Goal: Task Accomplishment & Management: Use online tool/utility

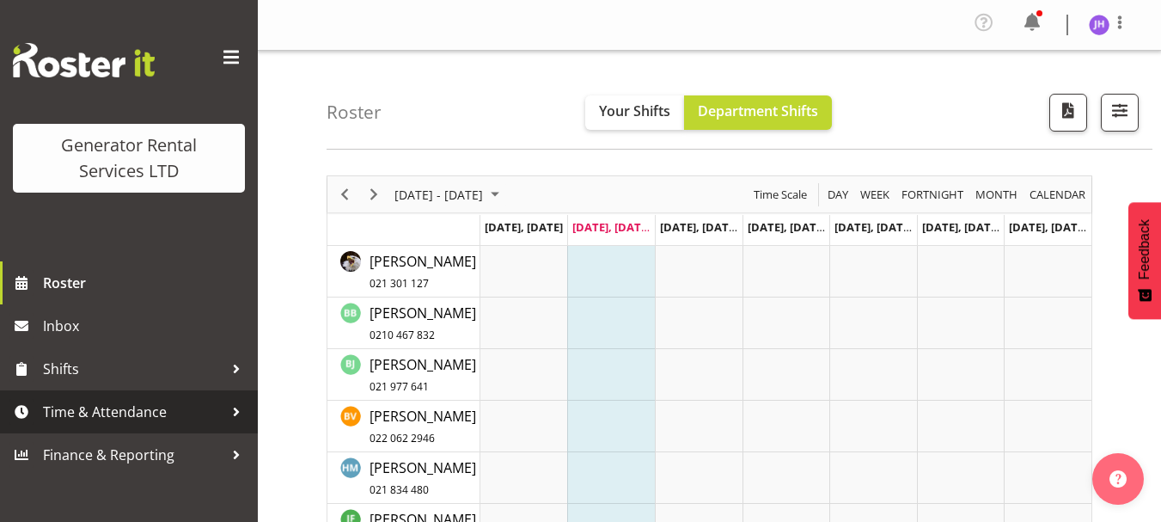
click at [146, 417] on span "Time & Attendance" at bounding box center [133, 412] width 180 height 26
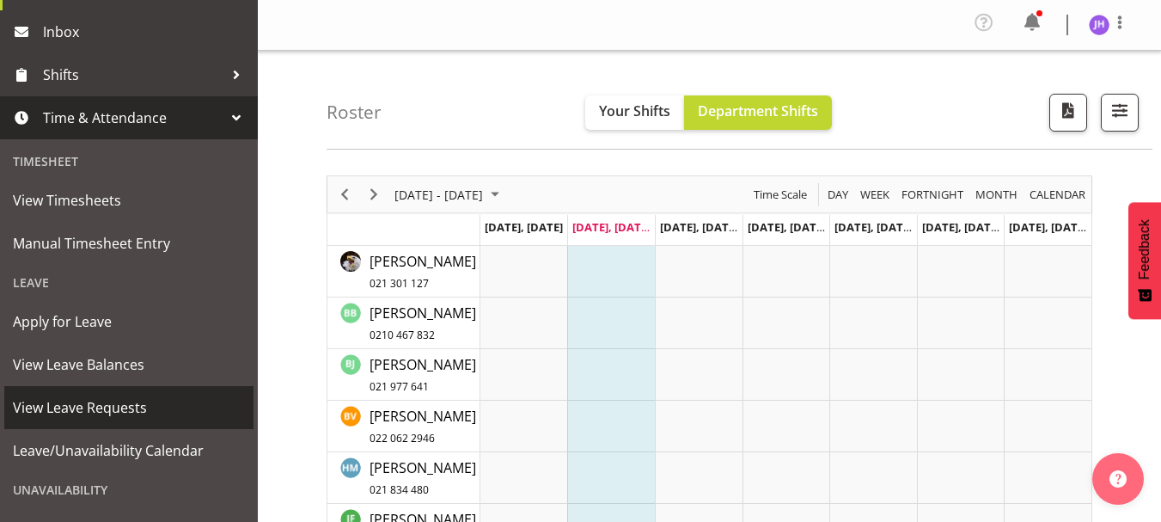
scroll to position [296, 0]
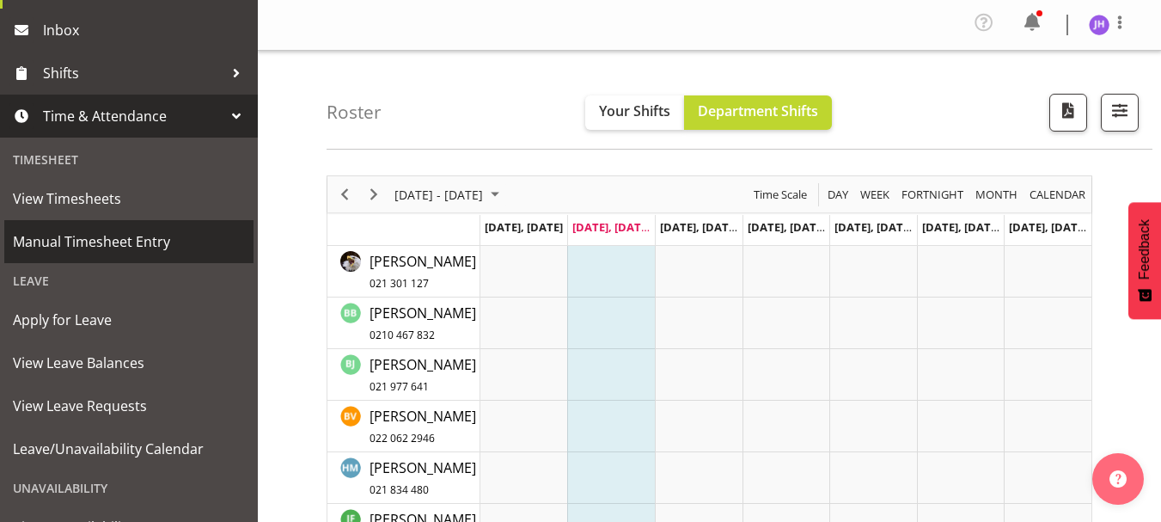
click at [143, 235] on span "Manual Timesheet Entry" at bounding box center [129, 242] width 232 height 26
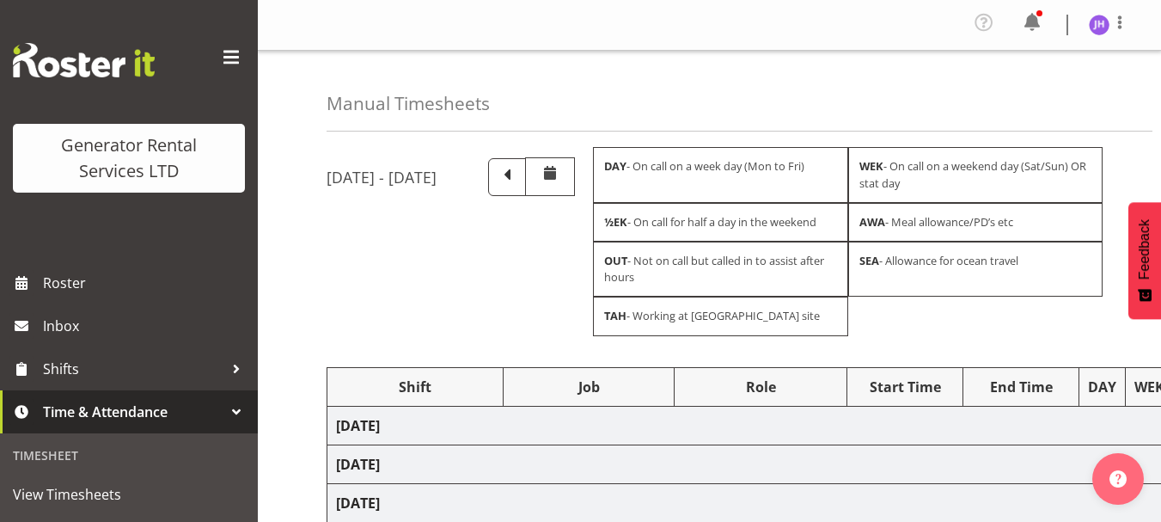
select select
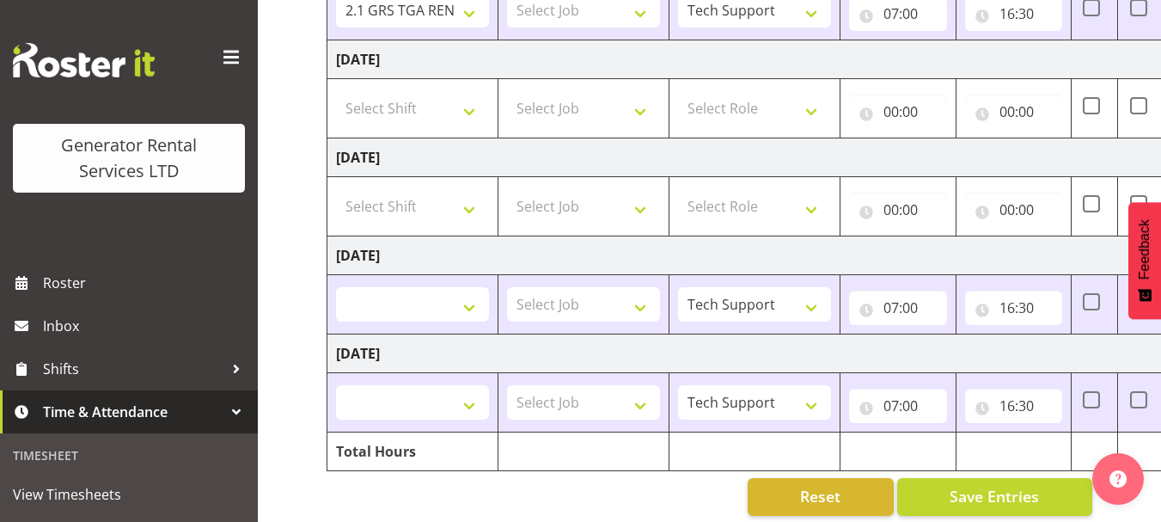
scroll to position [680, 0]
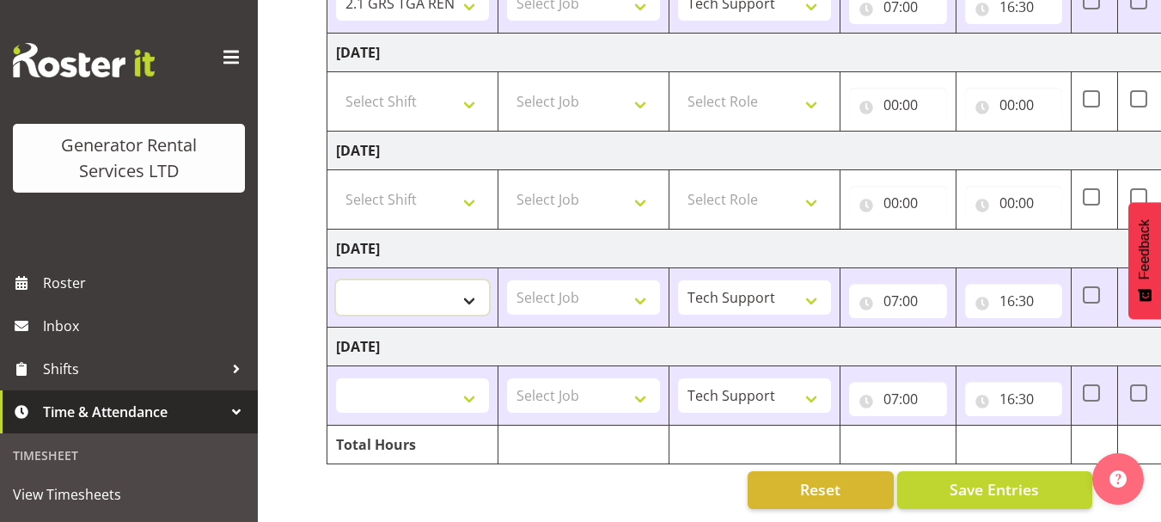
click at [453, 280] on select "2.1 GRS TGA RENTALS WORK 2.1 GRS TGA RENTALS WORK Omexom - Deliver, fence and p…" at bounding box center [412, 297] width 153 height 34
select select "24023"
click at [336, 280] on select "2.1 GRS TGA RENTALS WORK 2.1 GRS TGA RENTALS WORK Omexom - Deliver, fence and p…" at bounding box center [412, 297] width 153 height 34
click at [387, 385] on select "2.1 GRS TGA RENTALS WORK 2.1 GRS TGA RENTALS WORK Omexom - Deliver, fence and p…" at bounding box center [412, 395] width 153 height 34
select select "24023"
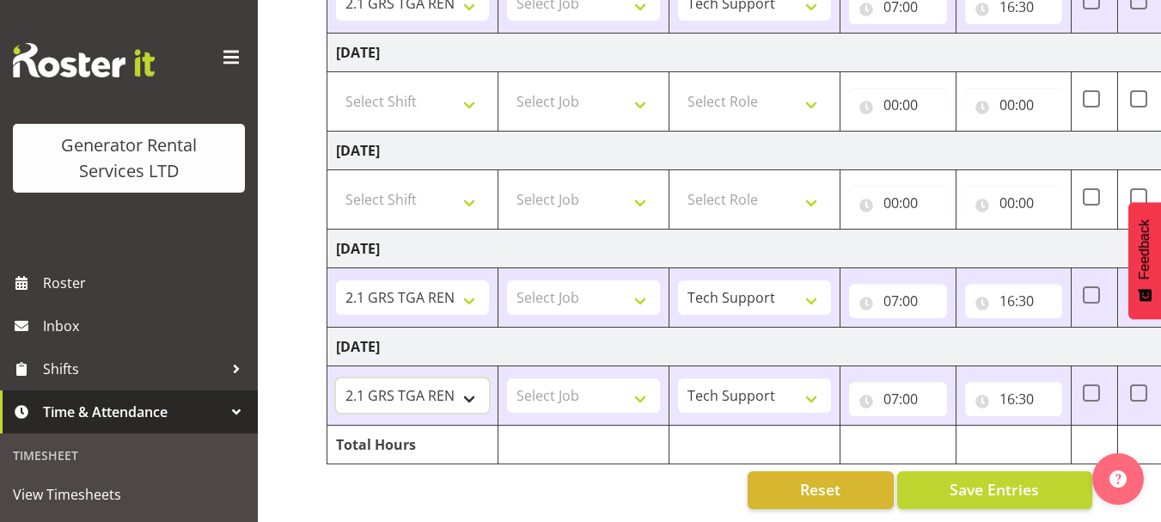
click at [336, 378] on select "2.1 GRS TGA RENTALS WORK 2.1 GRS TGA RENTALS WORK Omexom - Deliver, fence and p…" at bounding box center [412, 395] width 153 height 34
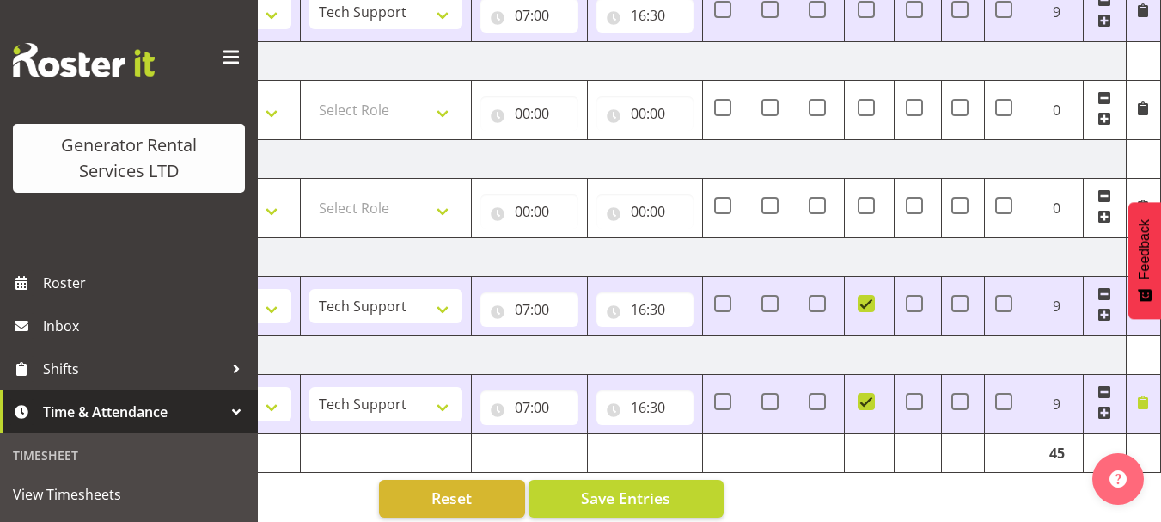
scroll to position [657, 0]
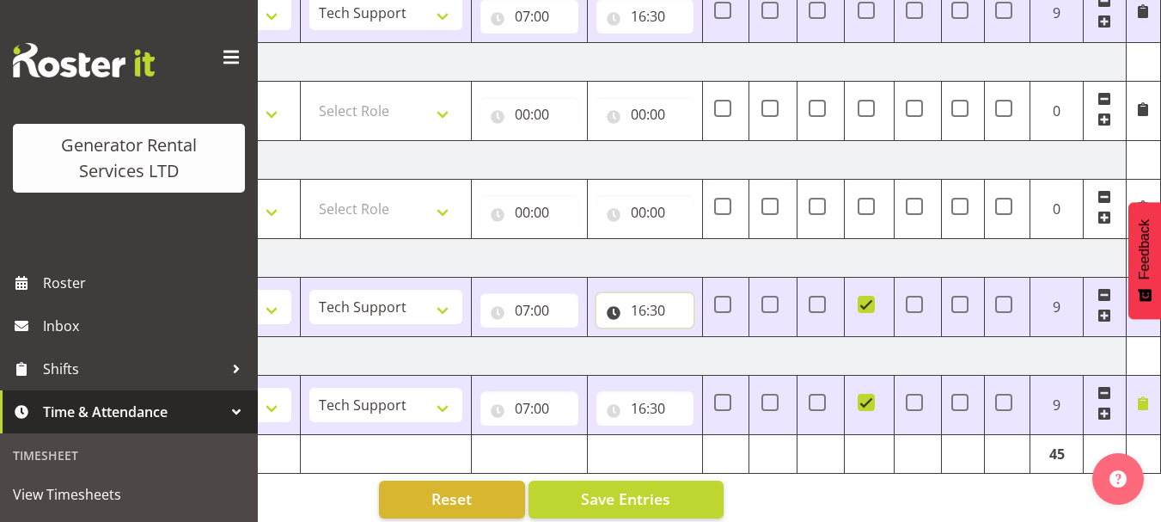
click at [663, 313] on input "16:30" at bounding box center [645, 310] width 98 height 34
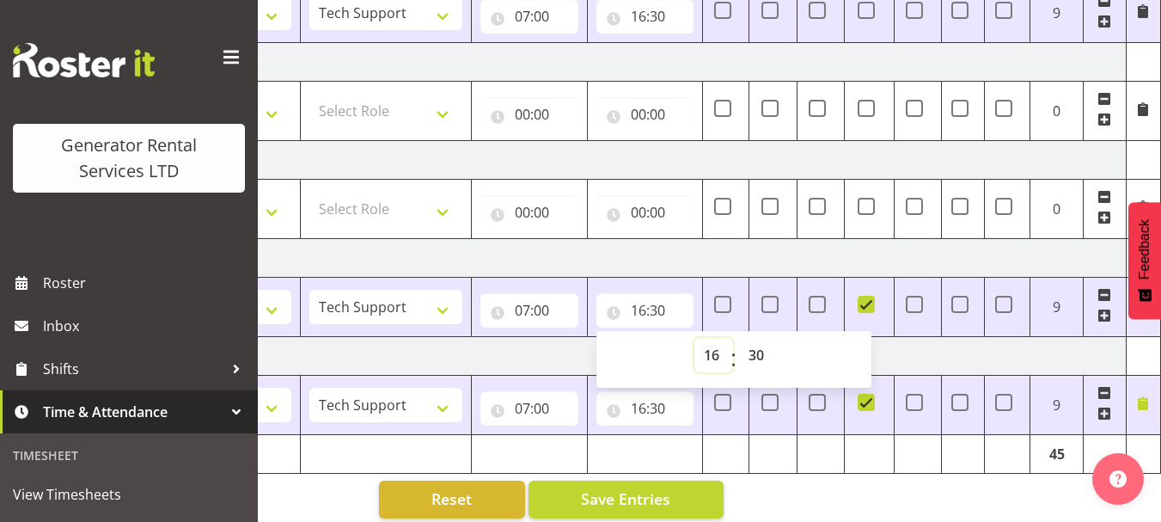
click at [706, 351] on select "00 01 02 03 04 05 06 07 08 09 10 11 12 13 14 15 16 17 18 19 20 21 22 23" at bounding box center [713, 355] width 39 height 34
select select "17"
click at [694, 338] on select "00 01 02 03 04 05 06 07 08 09 10 11 12 13 14 15 16 17 18 19 20 21 22 23" at bounding box center [713, 355] width 39 height 34
type input "17:30"
click at [929, 354] on td "Tuesday 26th August 2025" at bounding box center [543, 355] width 1168 height 39
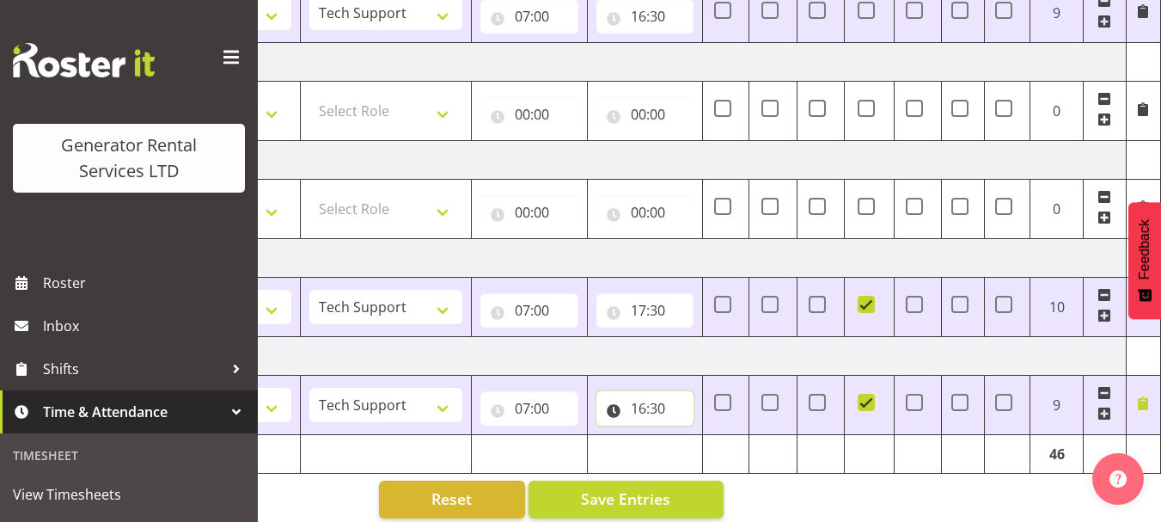
click at [640, 411] on input "16:30" at bounding box center [645, 408] width 98 height 34
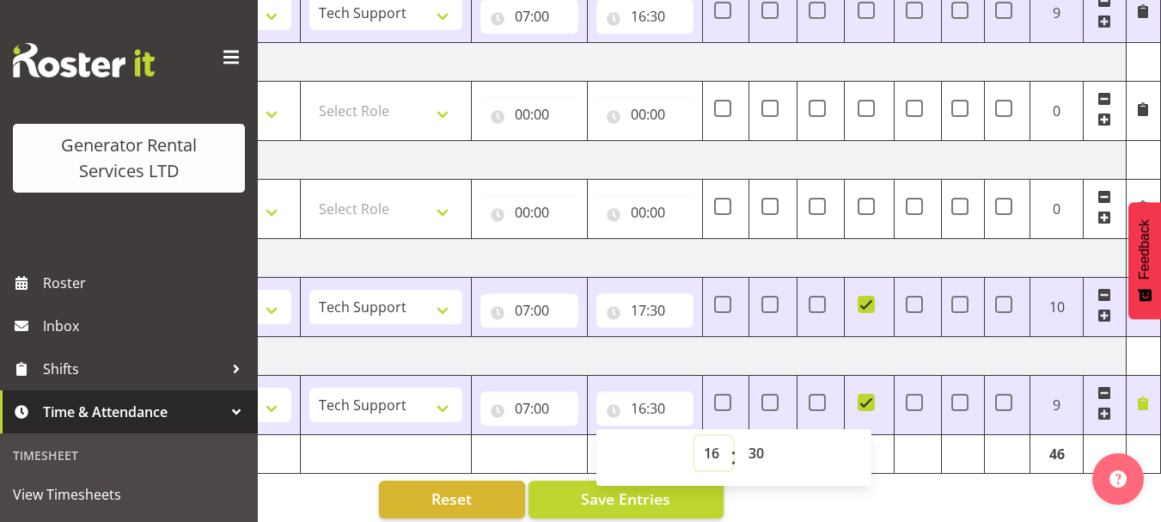
click at [715, 453] on select "00 01 02 03 04 05 06 07 08 09 10 11 12 13 14 15 16 17 18 19 20 21 22 23" at bounding box center [713, 453] width 39 height 34
select select "17"
click at [694, 436] on select "00 01 02 03 04 05 06 07 08 09 10 11 12 13 14 15 16 17 18 19 20 21 22 23" at bounding box center [713, 453] width 39 height 34
type input "17:30"
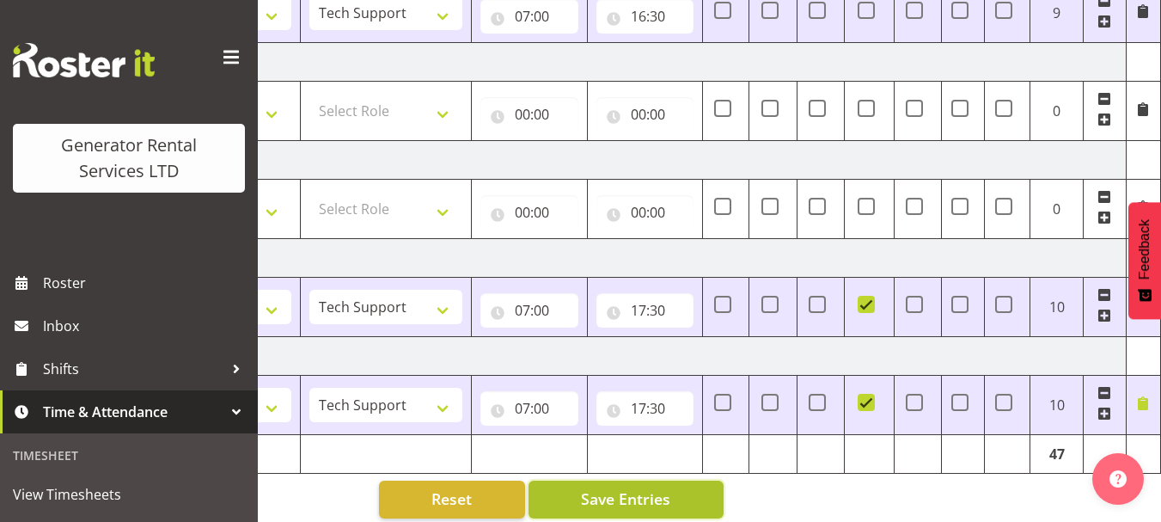
click at [603, 496] on span "Save Entries" at bounding box center [625, 498] width 89 height 22
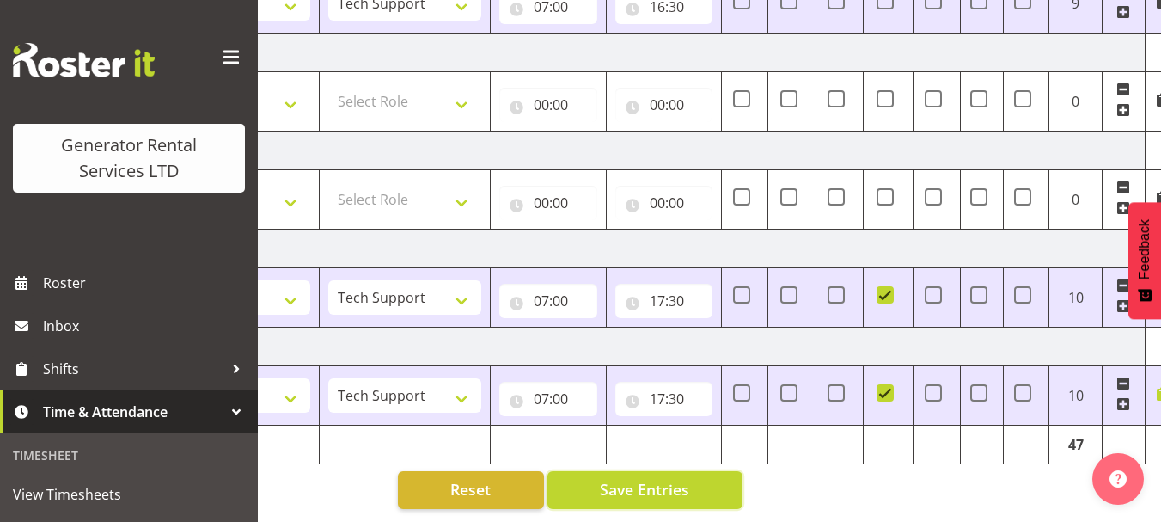
scroll to position [0, 351]
click at [674, 478] on span "Save Entries" at bounding box center [643, 489] width 89 height 22
